Goal: Task Accomplishment & Management: Use online tool/utility

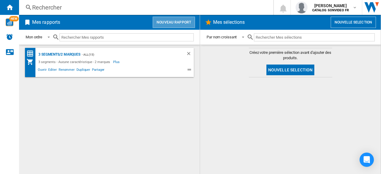
click at [176, 21] on button "Nouveau rapport" at bounding box center [174, 22] width 42 height 11
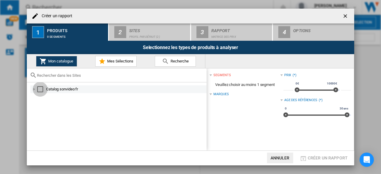
click at [39, 91] on div "Select" at bounding box center [40, 89] width 6 height 6
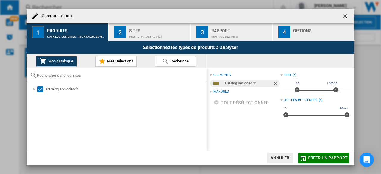
click at [145, 24] on button "2 Sites Profil par défaut (2)" at bounding box center [150, 32] width 82 height 17
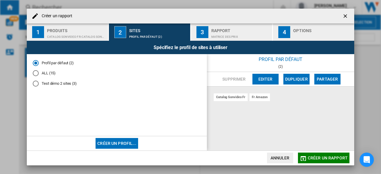
click at [36, 73] on div "ALL (15)" at bounding box center [36, 73] width 6 height 6
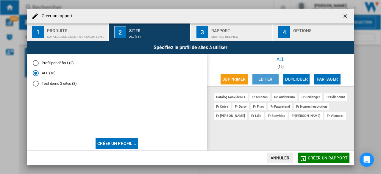
click at [269, 80] on button "Editer" at bounding box center [266, 79] width 26 height 11
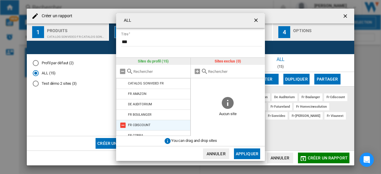
scroll to position [99, 0]
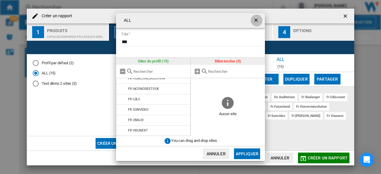
click at [259, 22] on ng-md-icon "getI18NText('BUTTONS.CLOSE_DIALOG')" at bounding box center [256, 20] width 7 height 7
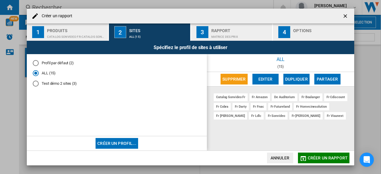
click at [350, 16] on button "button" at bounding box center [346, 16] width 12 height 12
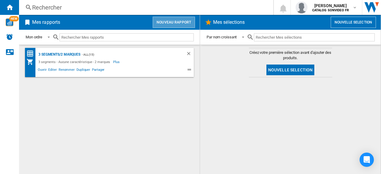
click at [179, 22] on button "Nouveau rapport" at bounding box center [174, 22] width 42 height 11
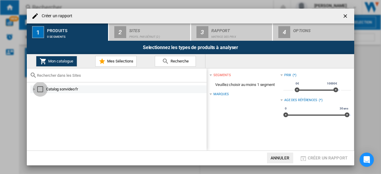
click at [40, 90] on div "Select" at bounding box center [40, 89] width 6 height 6
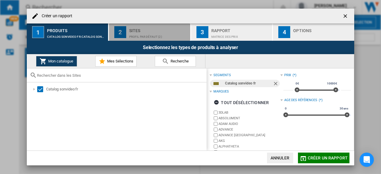
click at [147, 36] on div "Profil par défaut (2)" at bounding box center [158, 35] width 59 height 6
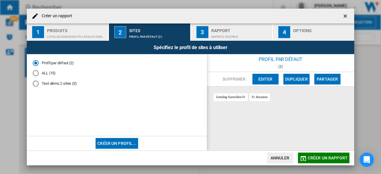
click at [34, 72] on div "ALL (15)" at bounding box center [36, 73] width 6 height 6
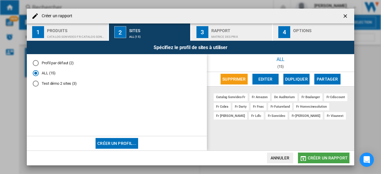
click at [327, 161] on span "Créer un rapport" at bounding box center [328, 158] width 40 height 5
